Goal: Navigation & Orientation: Understand site structure

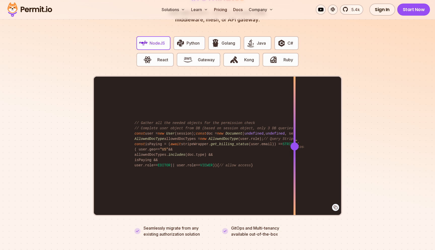
click at [291, 142] on div at bounding box center [295, 146] width 8 height 8
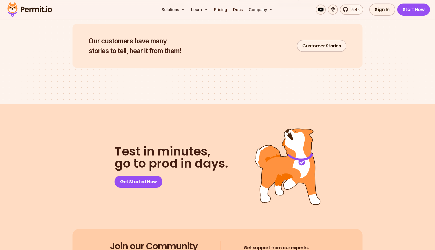
scroll to position [2677, 0]
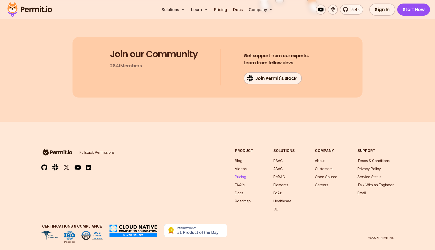
click at [245, 174] on link "Pricing" at bounding box center [240, 176] width 11 height 4
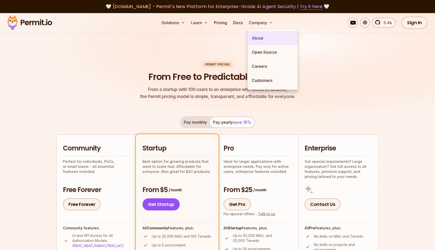
click at [261, 37] on link "About" at bounding box center [273, 38] width 50 height 14
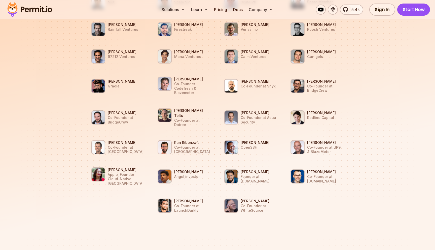
scroll to position [519, 0]
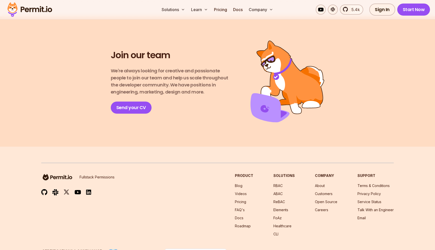
scroll to position [878, 0]
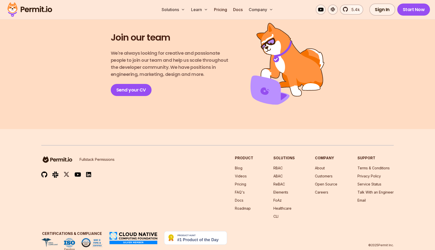
click at [88, 171] on img at bounding box center [88, 174] width 5 height 6
click at [187, 129] on footer "Fullstack Permissions Product Blog Videos Pricing FAQ's Docs Roadmap Solutions …" at bounding box center [217, 196] width 435 height 134
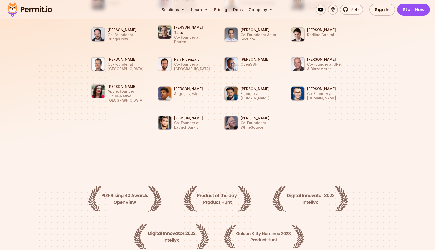
scroll to position [296, 0]
